Goal: Transaction & Acquisition: Subscribe to service/newsletter

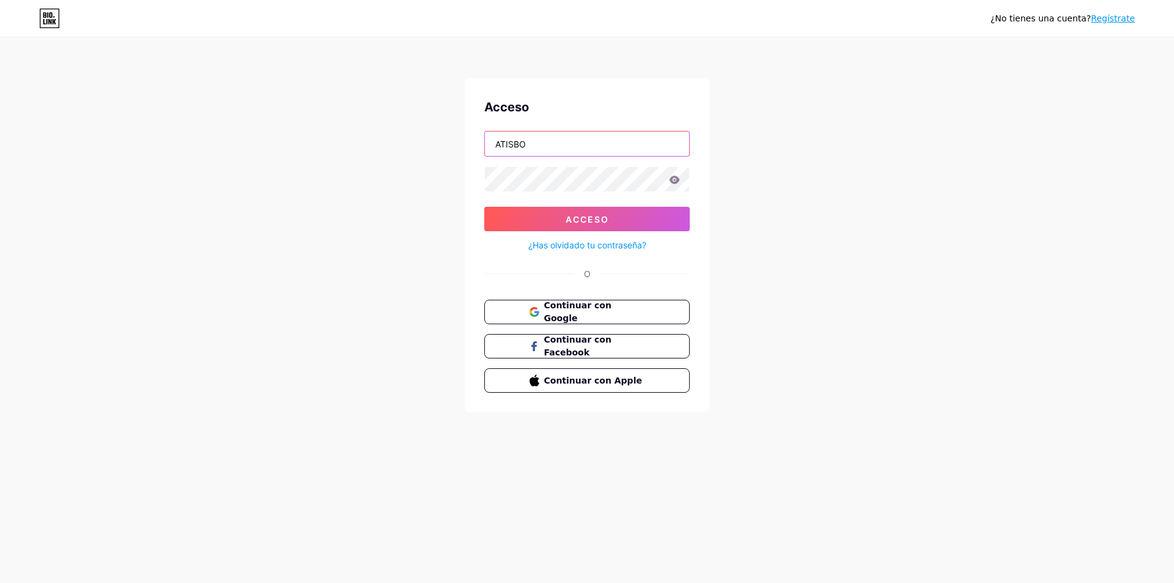
click at [579, 144] on input "ATISBO" at bounding box center [587, 144] width 204 height 24
click at [599, 223] on font "Acceso" at bounding box center [587, 219] width 43 height 10
click at [799, 206] on div "¿No tienes una cuenta? Regístrate Acceso ATISBO Acceso ¿Has olvidado tu contras…" at bounding box center [587, 225] width 1174 height 451
click at [598, 226] on button "Acceso" at bounding box center [587, 219] width 206 height 24
click at [572, 220] on font "Acceso" at bounding box center [587, 219] width 43 height 10
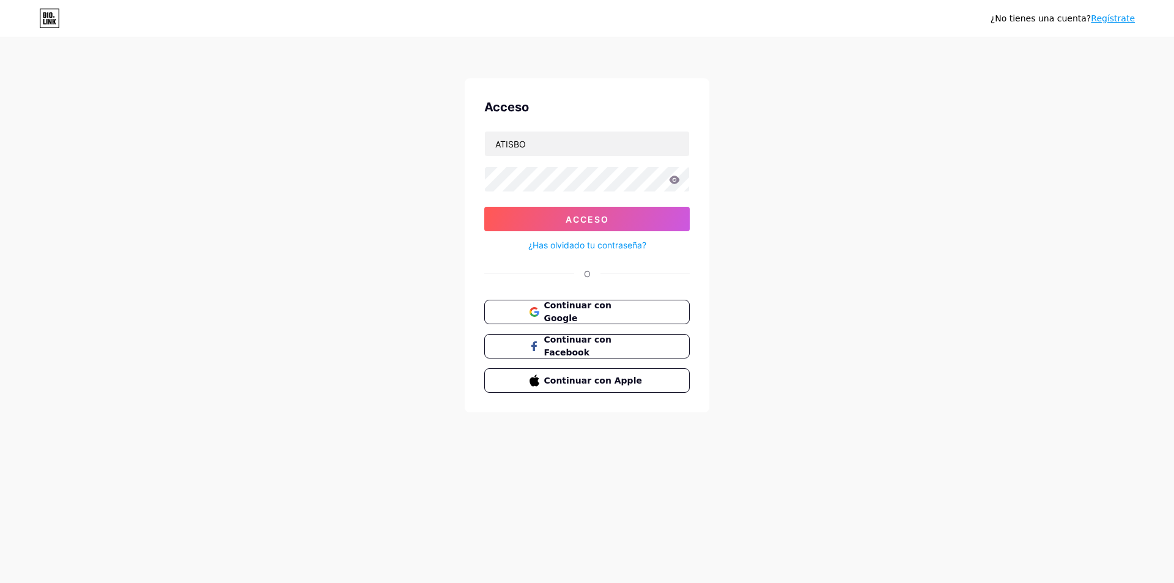
click at [1132, 80] on div "¿No tienes una cuenta? Regístrate Acceso ATISBO Acceso ¿Has olvidado tu contras…" at bounding box center [587, 225] width 1174 height 451
type input "ATISBO"
click at [611, 349] on font "Continuar con Facebook" at bounding box center [577, 346] width 69 height 23
